Goal: Task Accomplishment & Management: Manage account settings

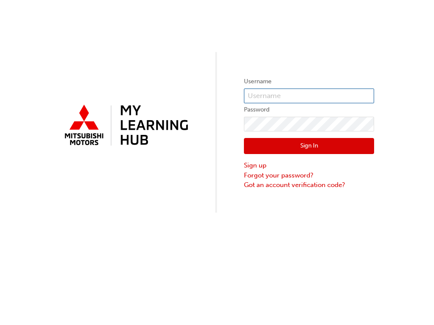
type input "[PERSON_NAME][EMAIL_ADDRESS][DOMAIN_NAME]"
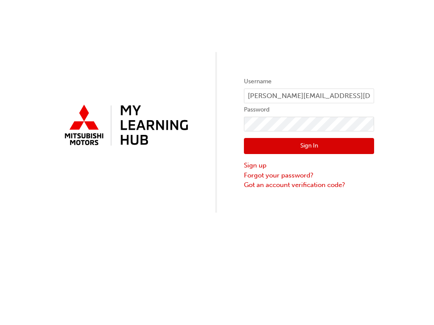
click at [322, 146] on button "Sign In" at bounding box center [309, 146] width 130 height 16
